Goal: Find specific page/section: Find specific page/section

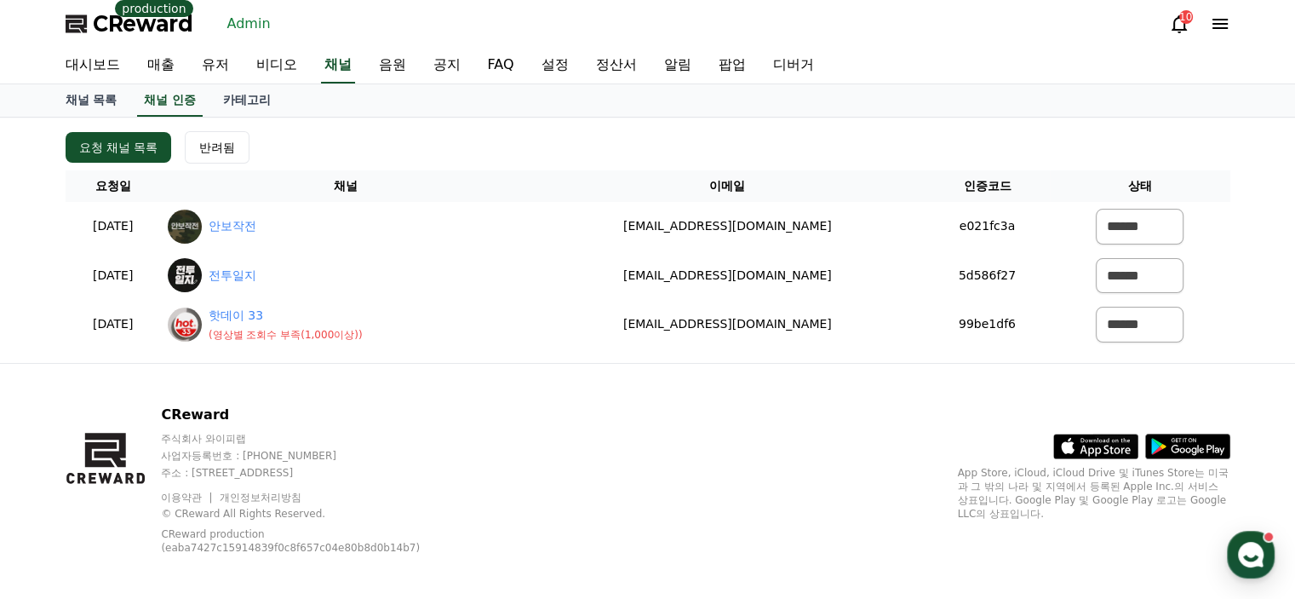
click at [188, 71] on link "유저" at bounding box center [215, 66] width 55 height 36
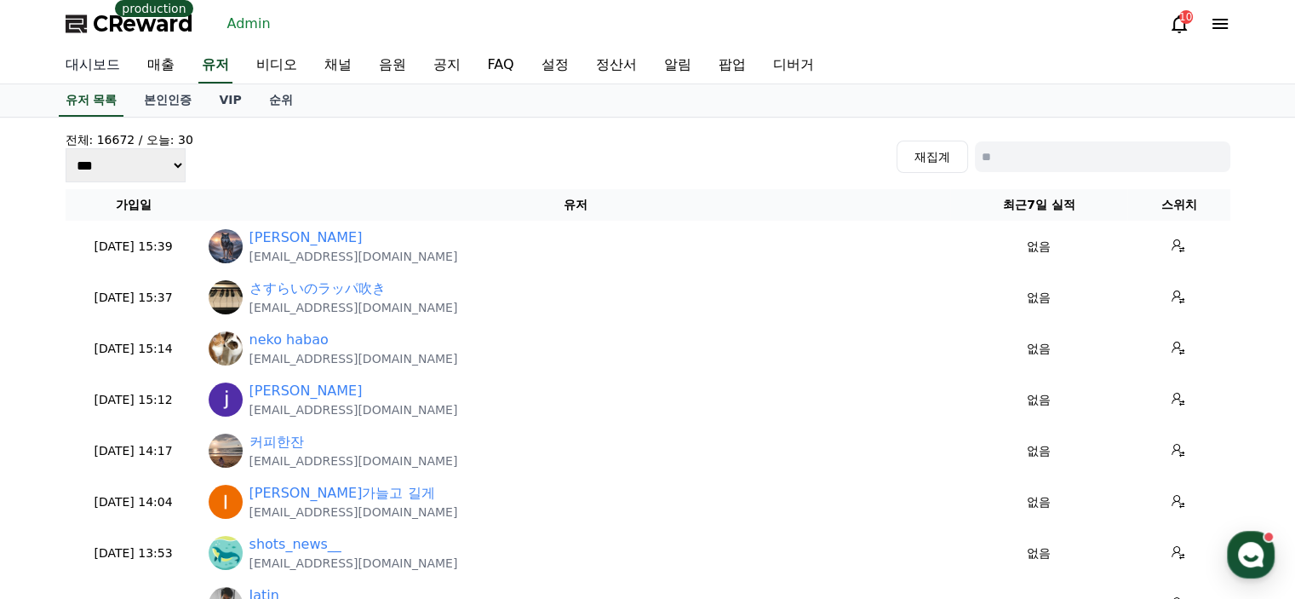
click at [103, 76] on link "대시보드" at bounding box center [93, 66] width 82 height 36
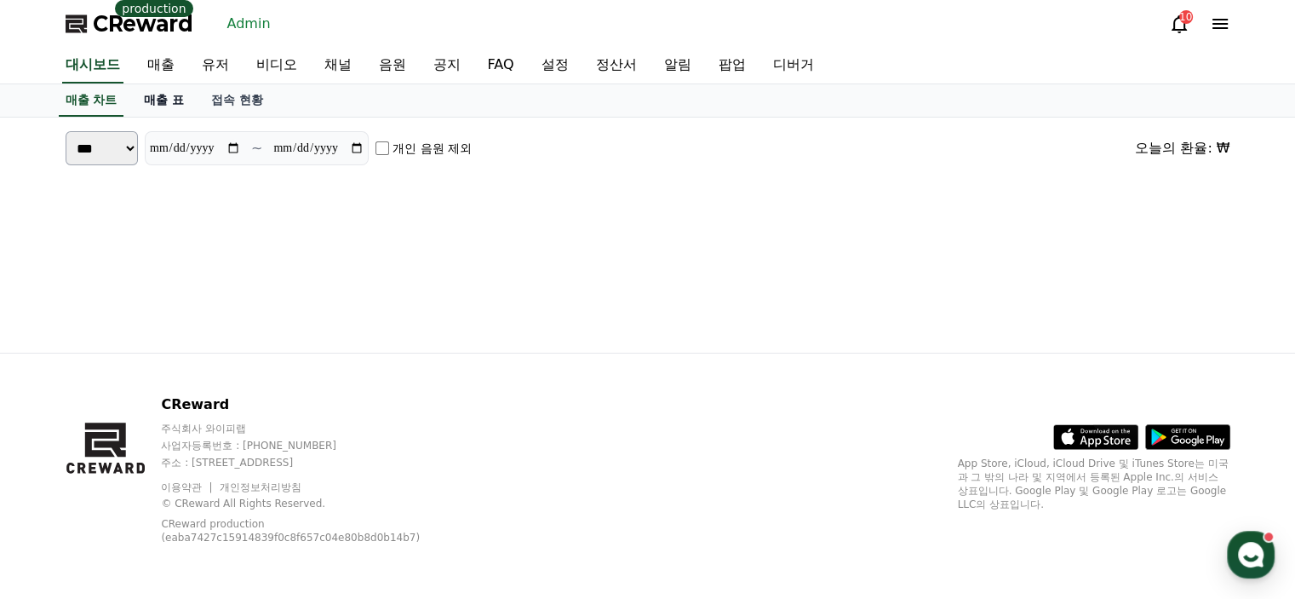
click at [181, 98] on link "매출 표" at bounding box center [163, 100] width 67 height 32
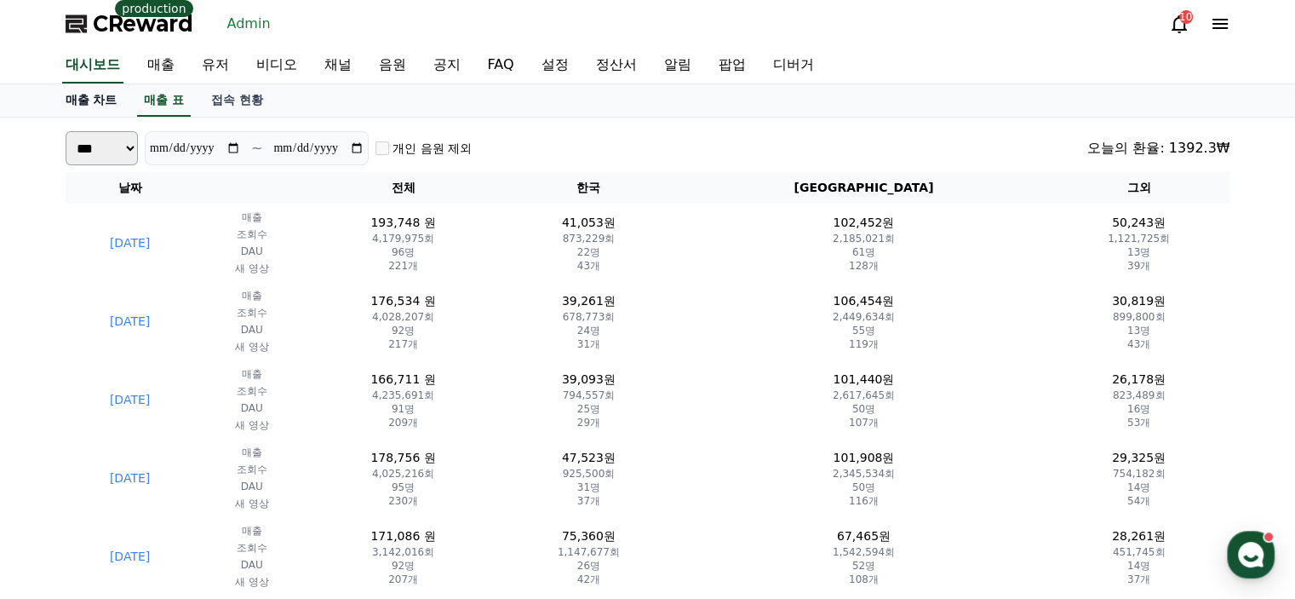
click at [100, 86] on link "매출 차트" at bounding box center [91, 100] width 79 height 32
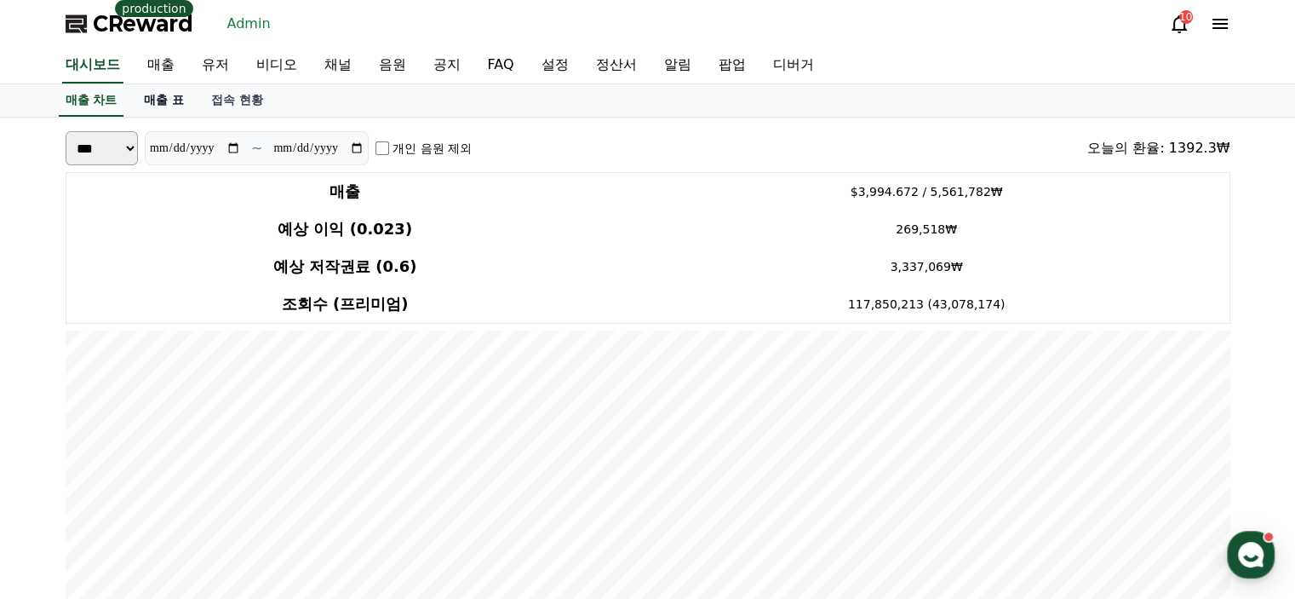
click at [178, 103] on link "매출 표" at bounding box center [163, 100] width 67 height 32
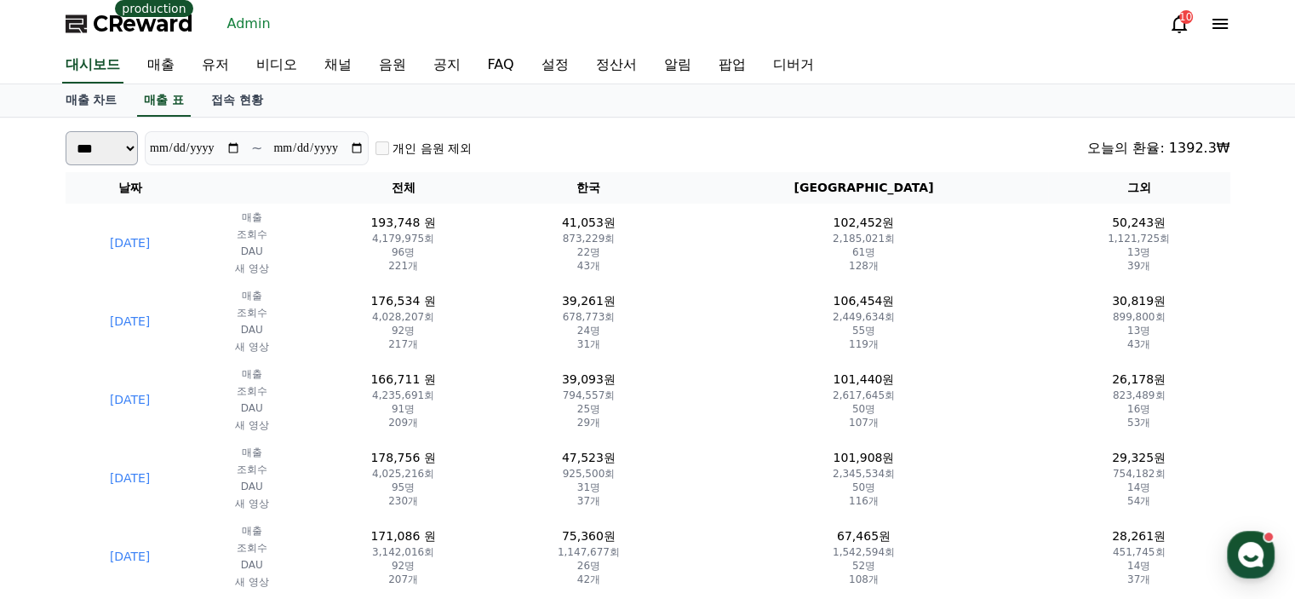
click at [501, 13] on div "CReward production Admin 10" at bounding box center [648, 24] width 1192 height 48
